Goal: Transaction & Acquisition: Purchase product/service

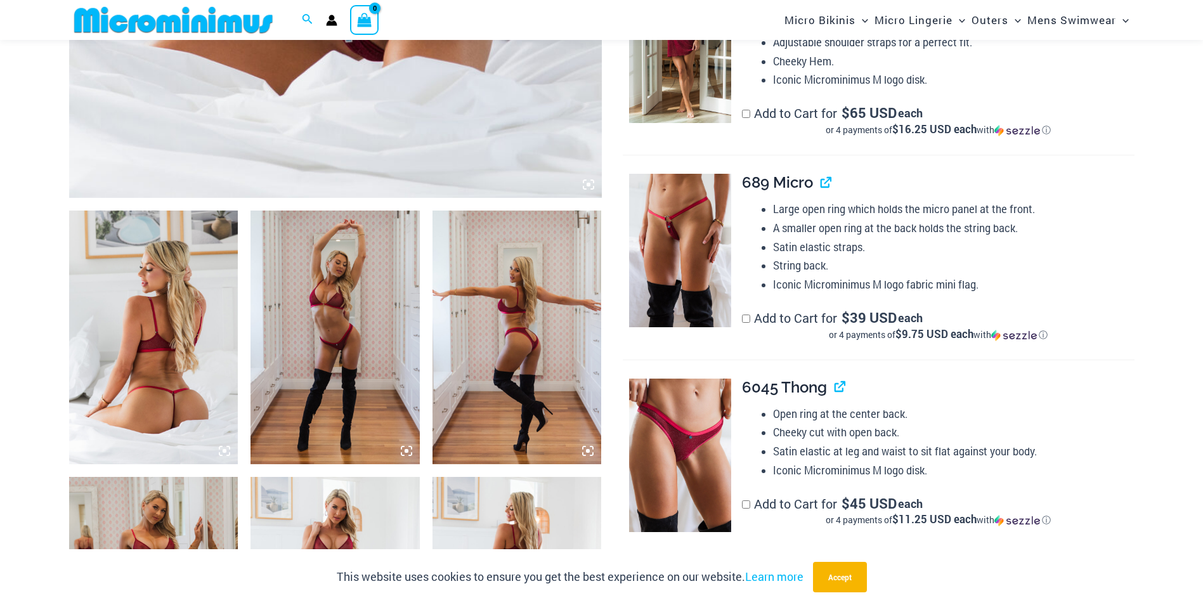
scroll to position [941, 0]
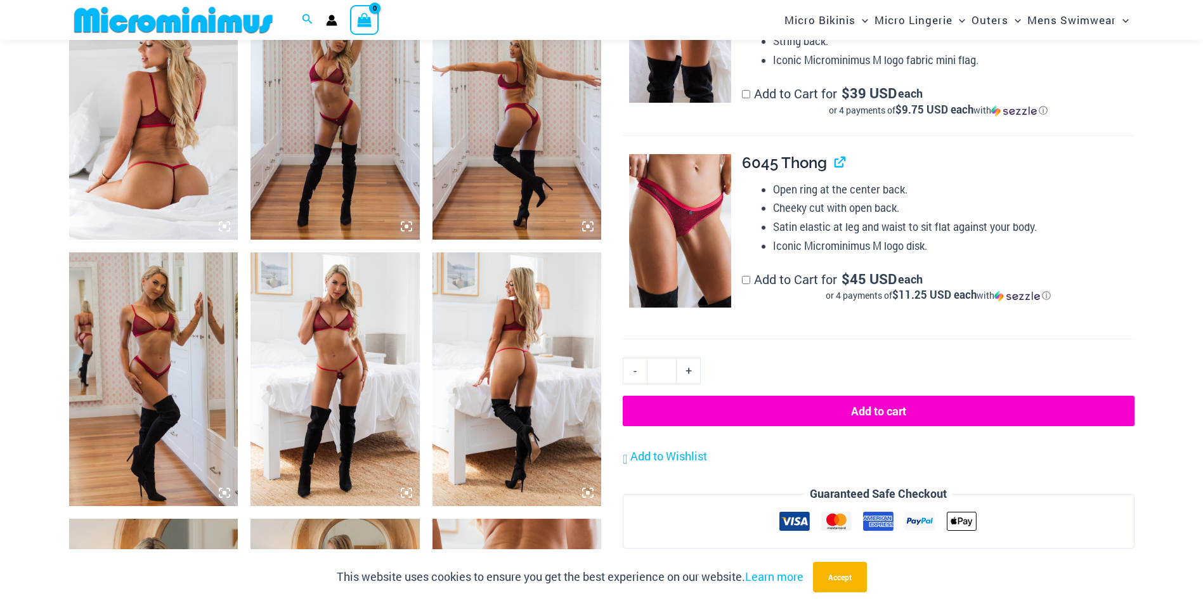
click at [373, 107] on img at bounding box center [335, 113] width 169 height 254
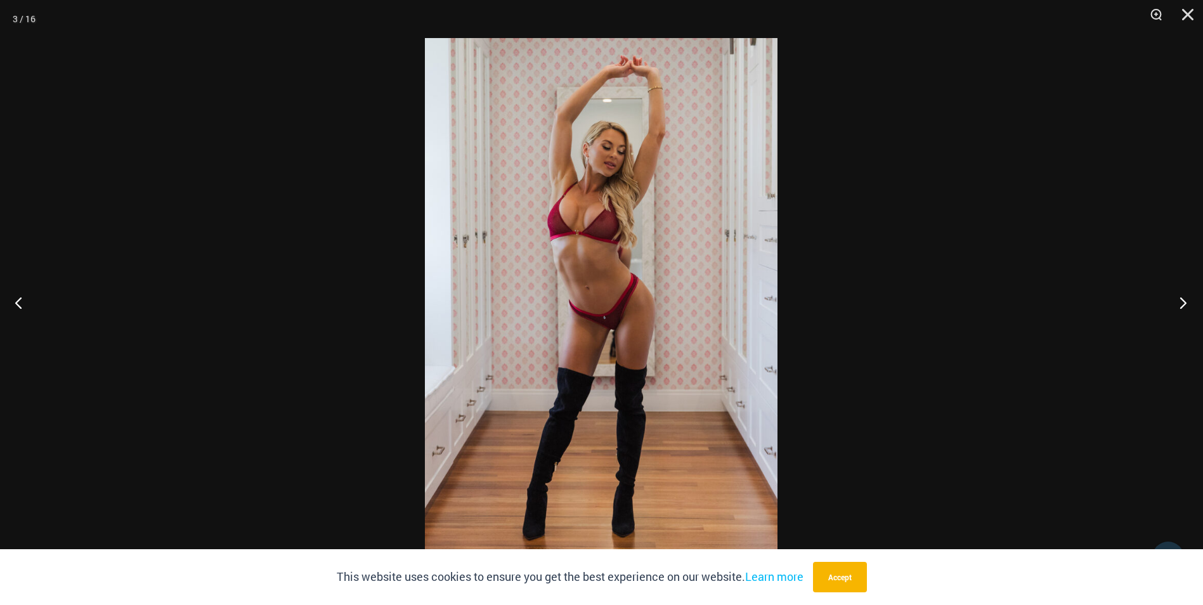
click at [1186, 301] on button "Next" at bounding box center [1180, 302] width 48 height 63
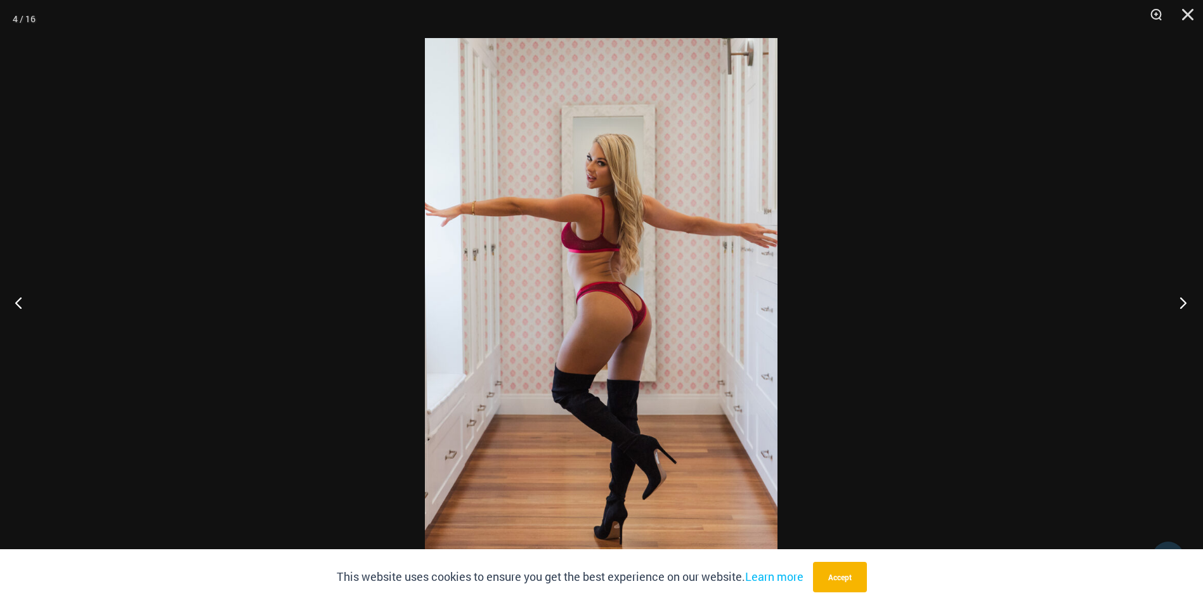
click at [1186, 301] on button "Next" at bounding box center [1180, 302] width 48 height 63
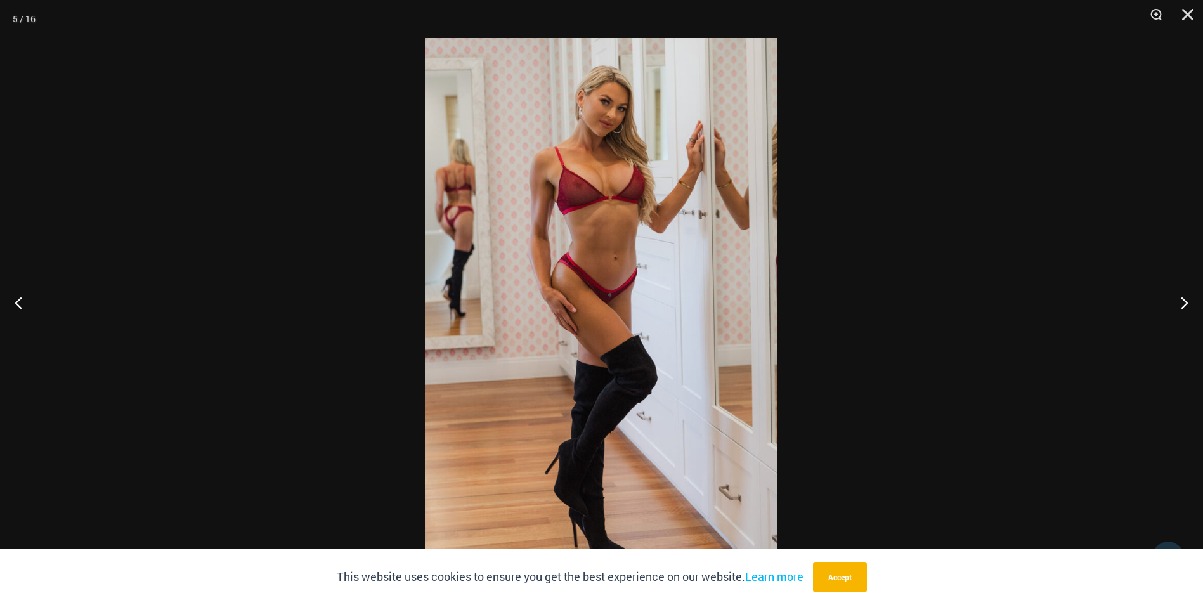
click at [563, 130] on img at bounding box center [601, 302] width 353 height 529
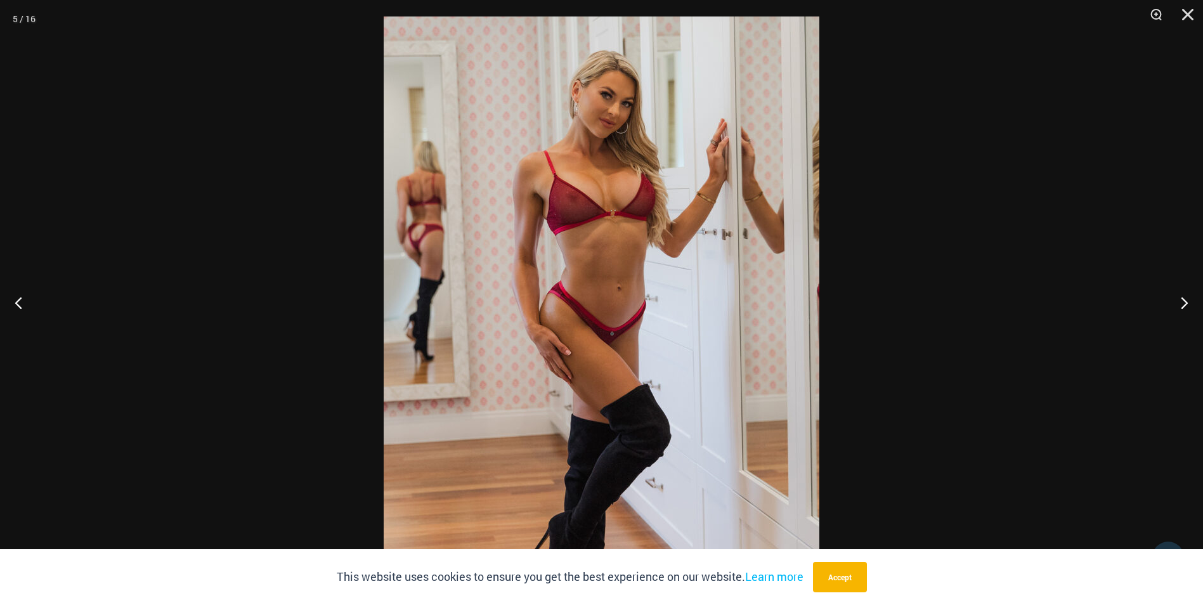
click at [1179, 308] on button "Next" at bounding box center [1180, 302] width 48 height 63
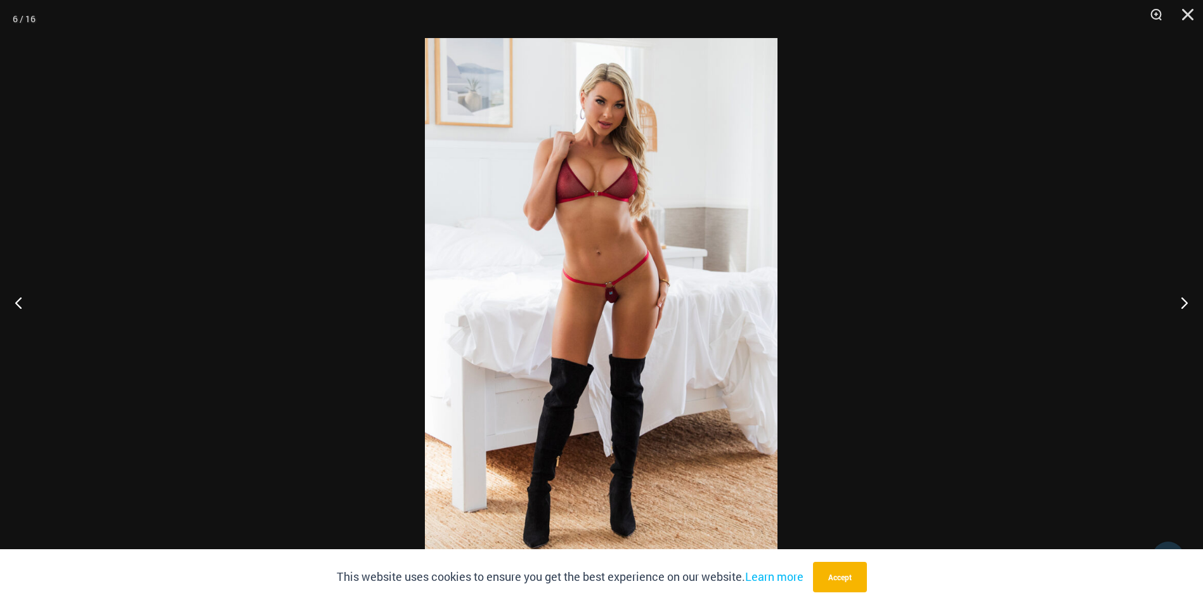
click at [1179, 308] on button "Next" at bounding box center [1180, 302] width 48 height 63
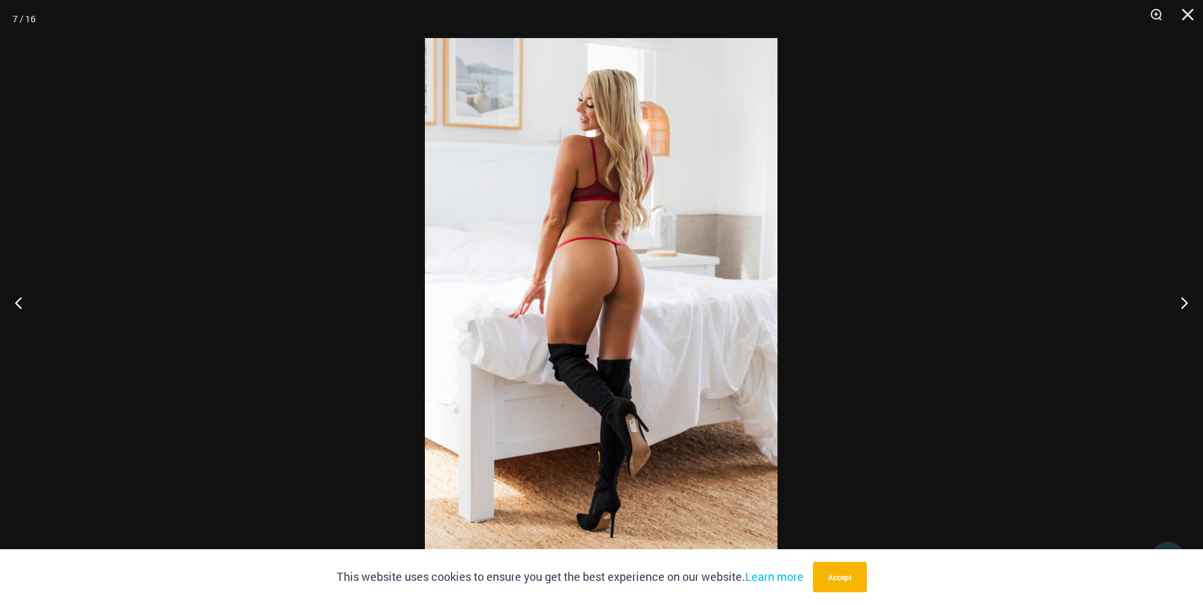
click at [1179, 308] on button "Next" at bounding box center [1180, 302] width 48 height 63
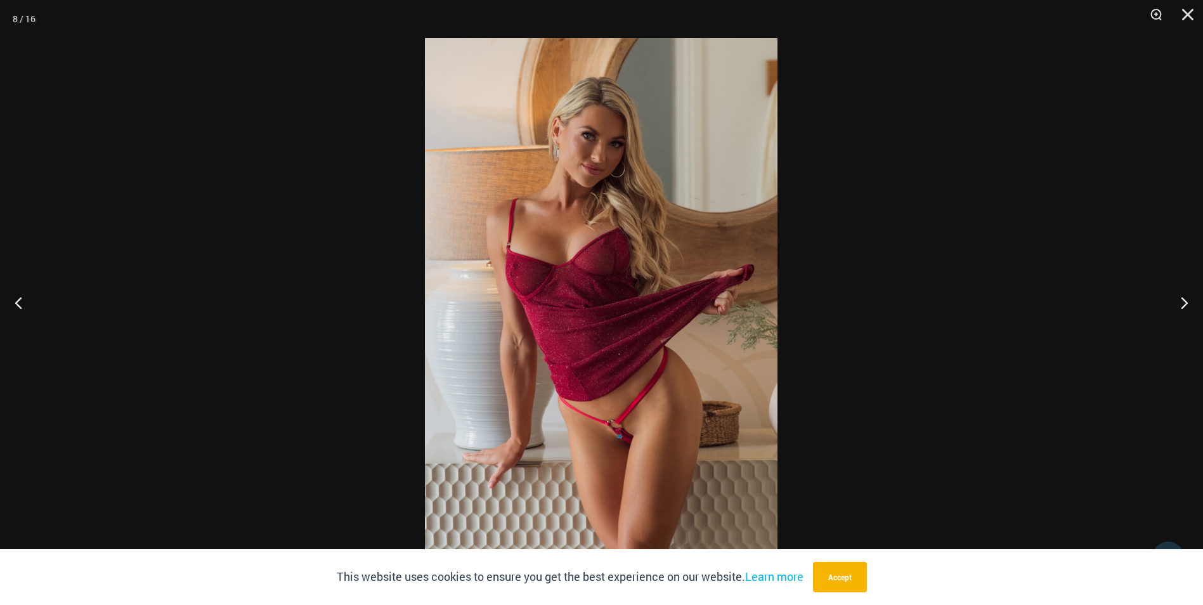
click at [1179, 308] on button "Next" at bounding box center [1180, 302] width 48 height 63
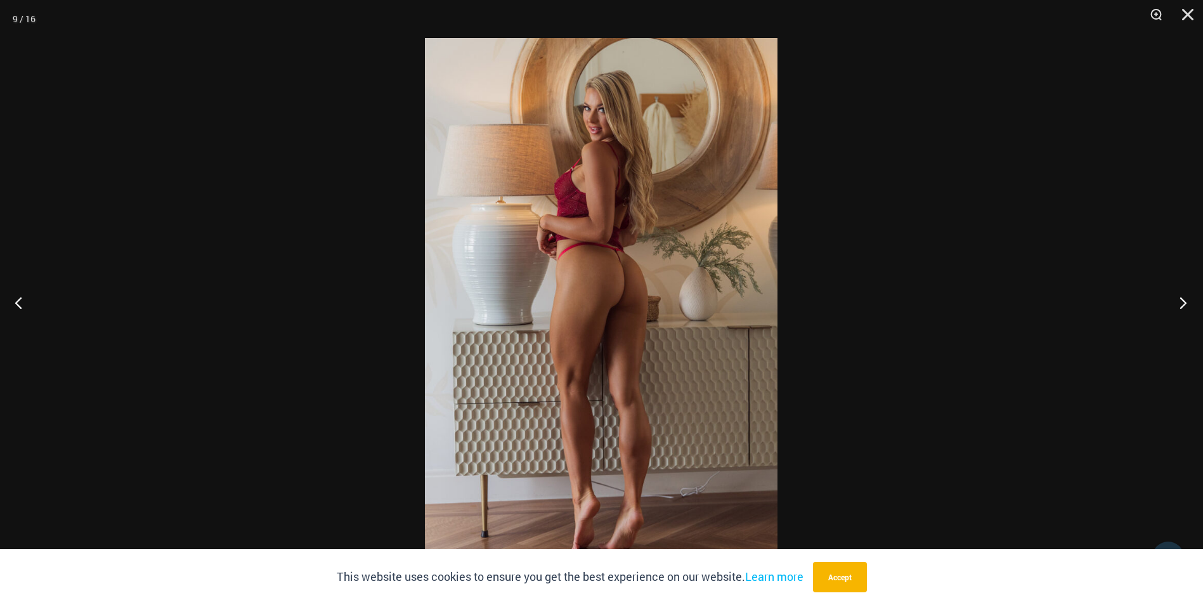
click at [1189, 305] on button "Next" at bounding box center [1180, 302] width 48 height 63
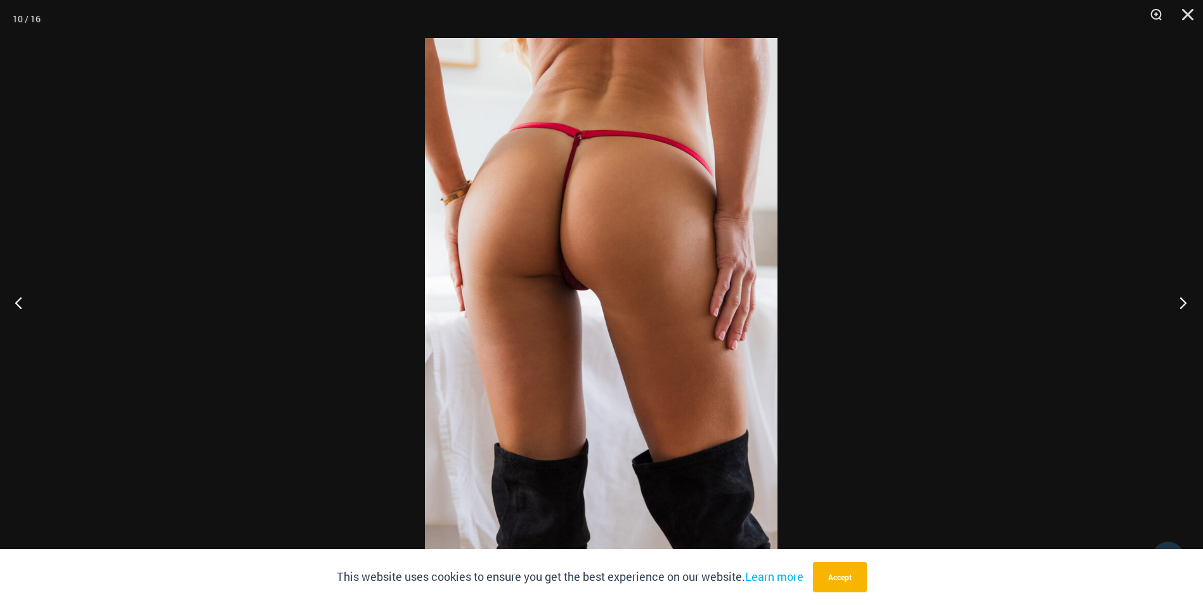
click at [1189, 305] on button "Next" at bounding box center [1180, 302] width 48 height 63
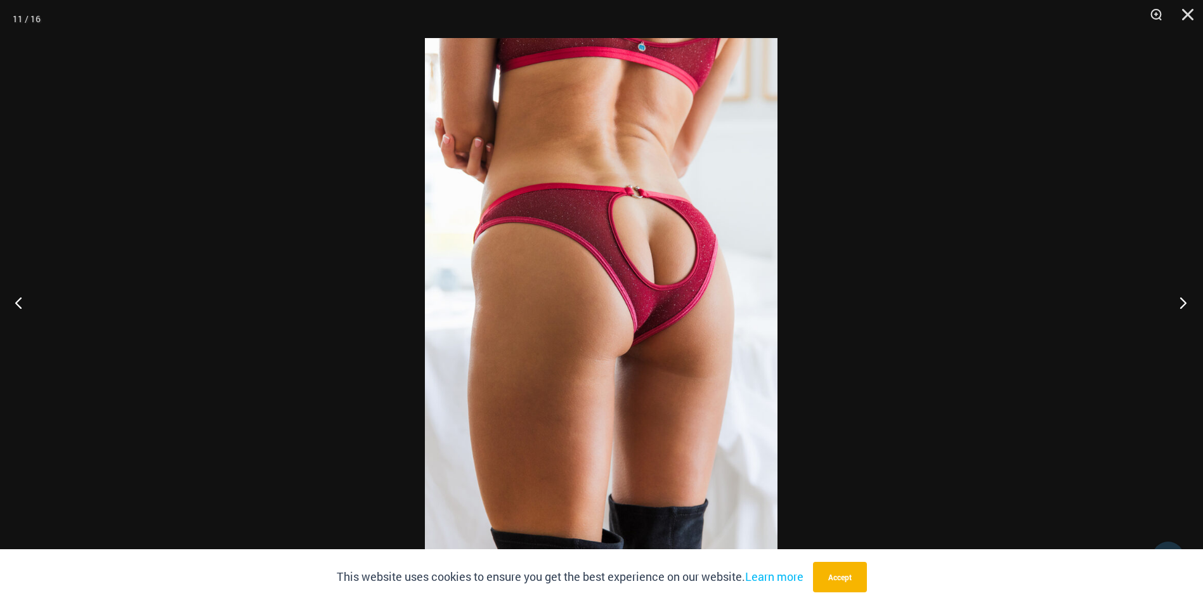
click at [1189, 305] on button "Next" at bounding box center [1180, 302] width 48 height 63
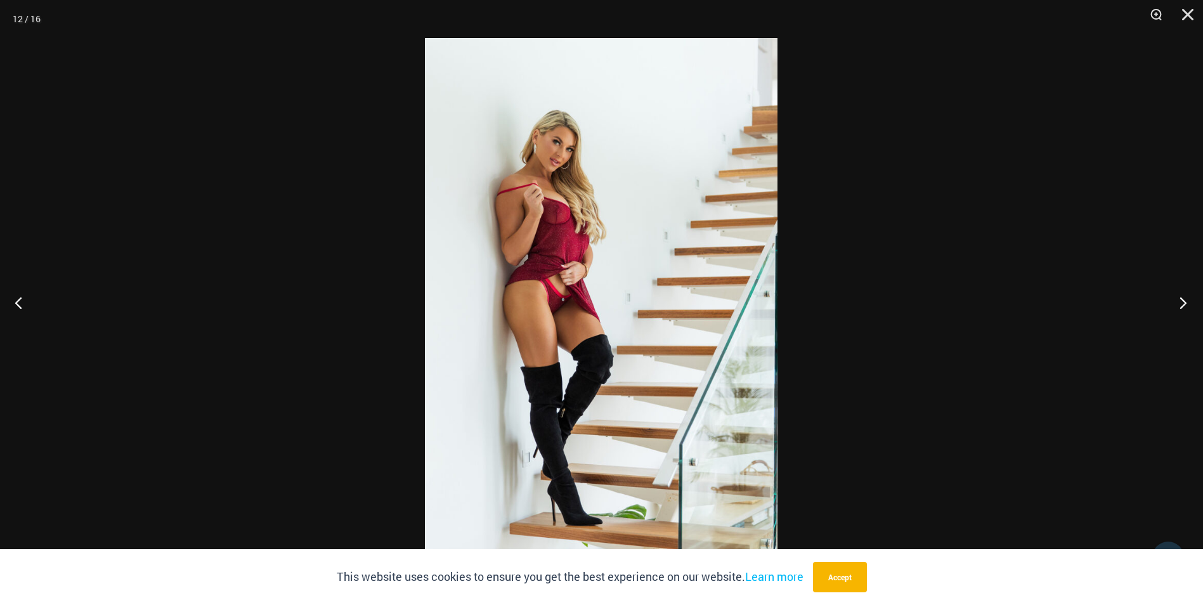
click at [1189, 305] on button "Next" at bounding box center [1180, 302] width 48 height 63
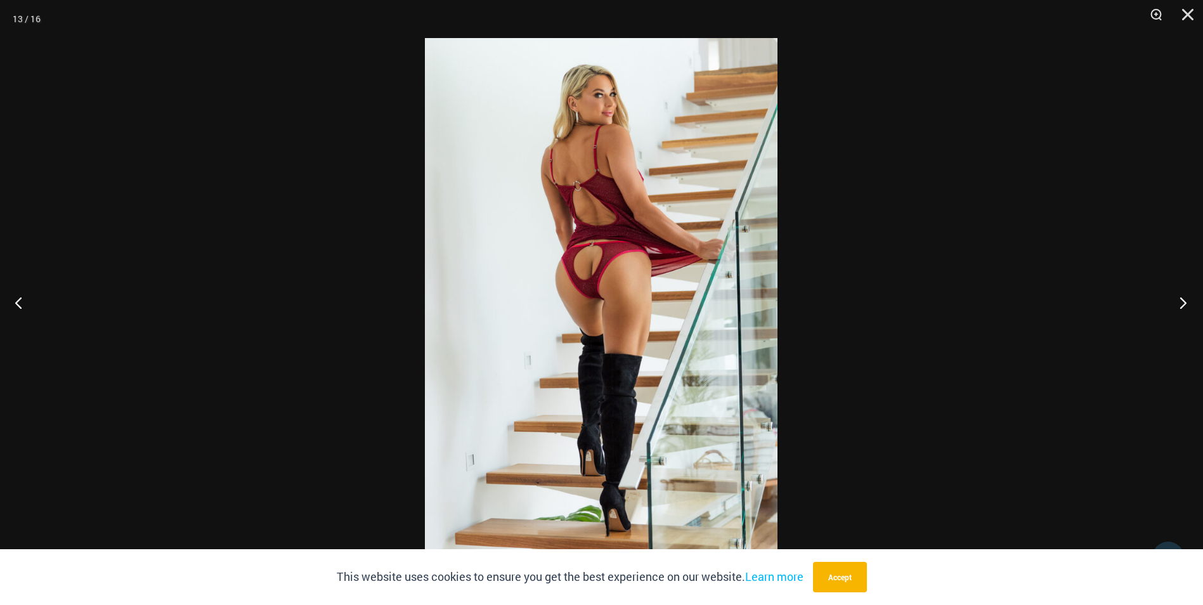
click at [1189, 305] on button "Next" at bounding box center [1180, 302] width 48 height 63
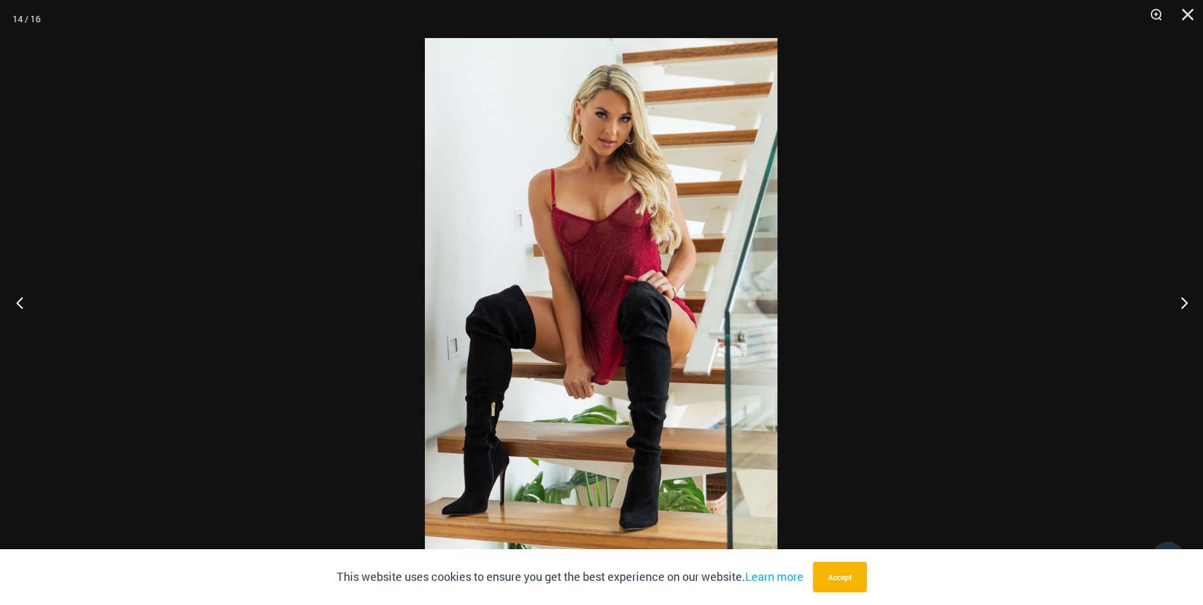
click at [23, 305] on button "Previous" at bounding box center [24, 302] width 48 height 63
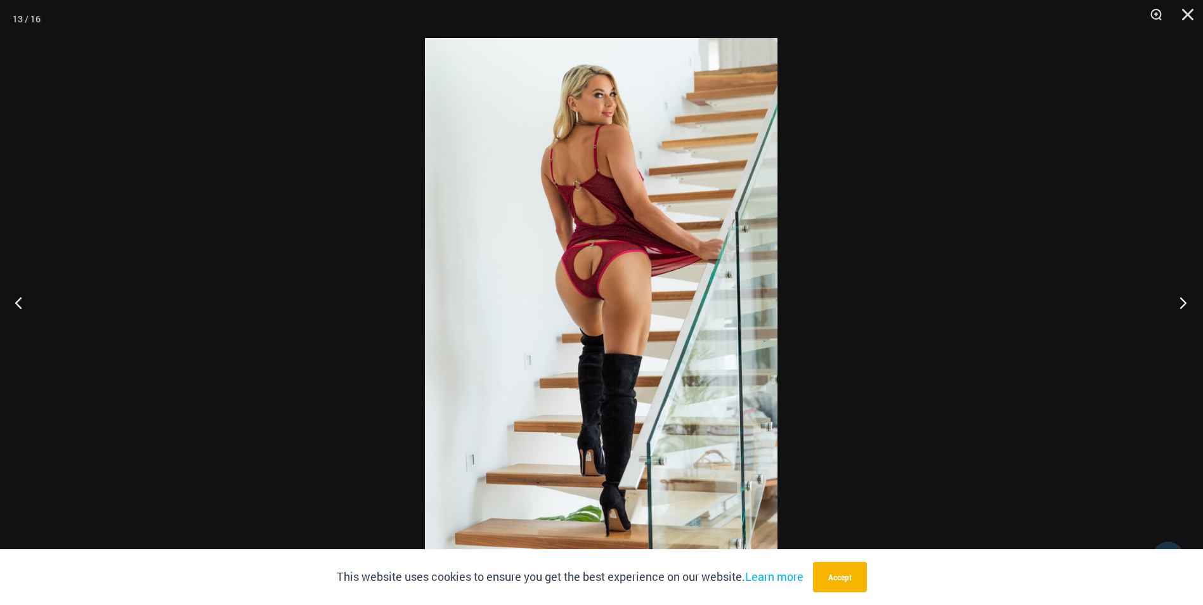
click at [1184, 296] on button "Next" at bounding box center [1180, 302] width 48 height 63
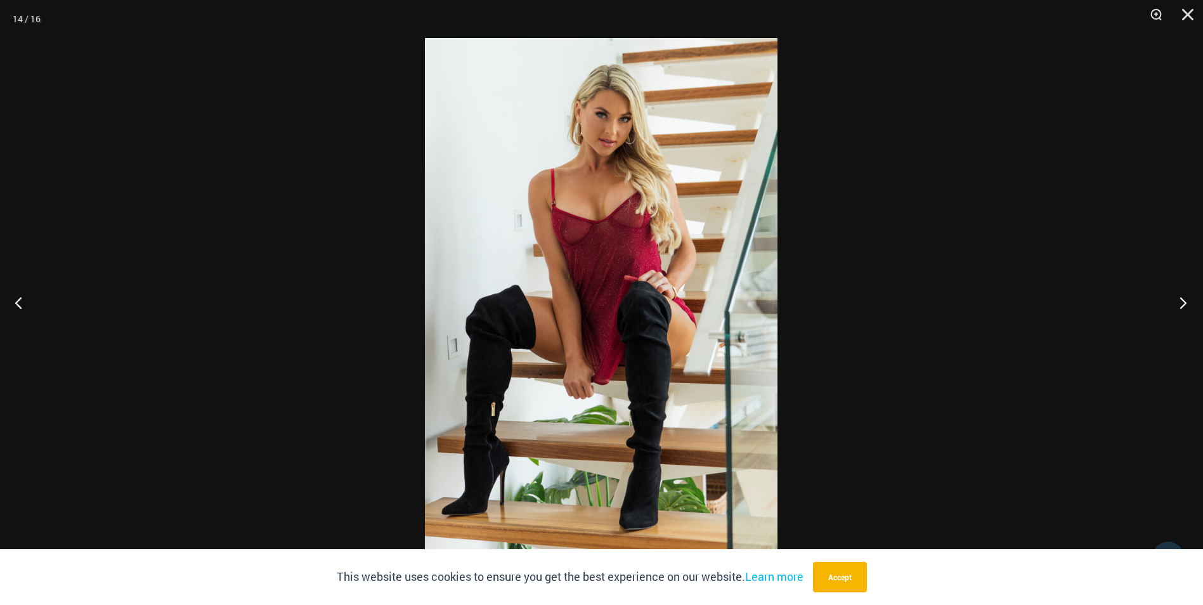
click at [1184, 296] on button "Next" at bounding box center [1180, 302] width 48 height 63
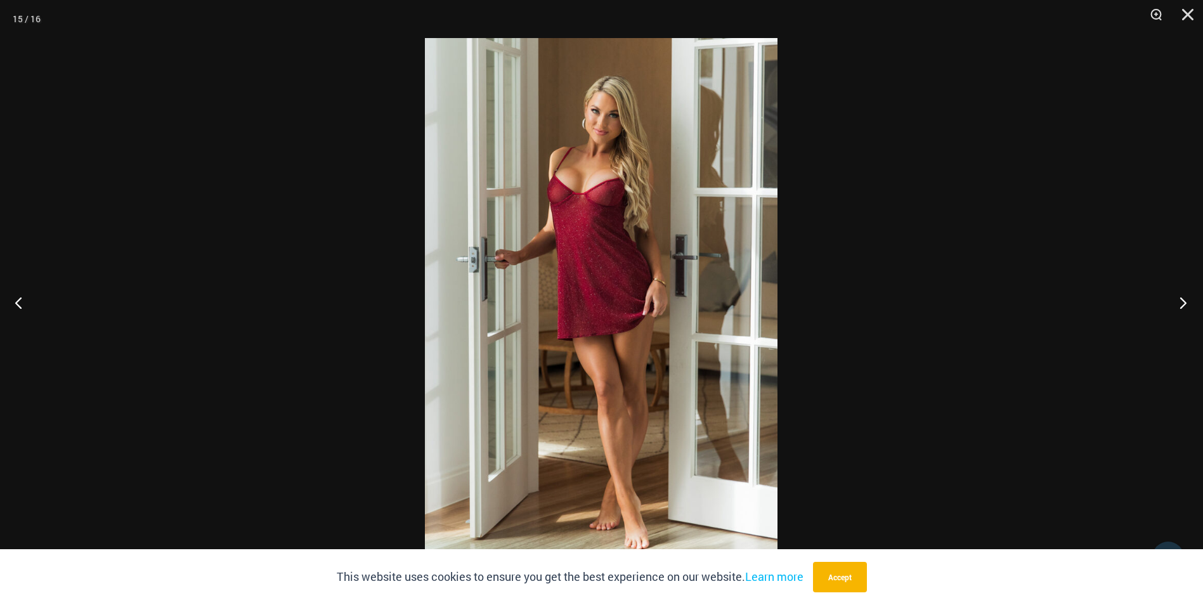
click at [1184, 296] on button "Next" at bounding box center [1180, 302] width 48 height 63
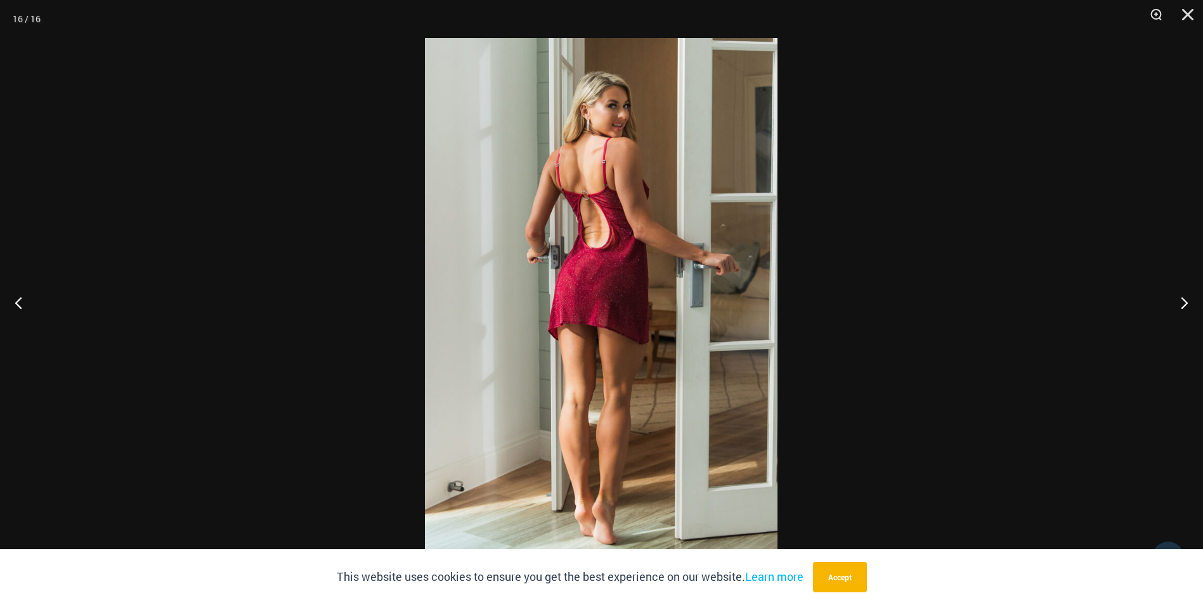
click at [1117, 270] on div at bounding box center [601, 302] width 1203 height 605
